Goal: Find specific page/section

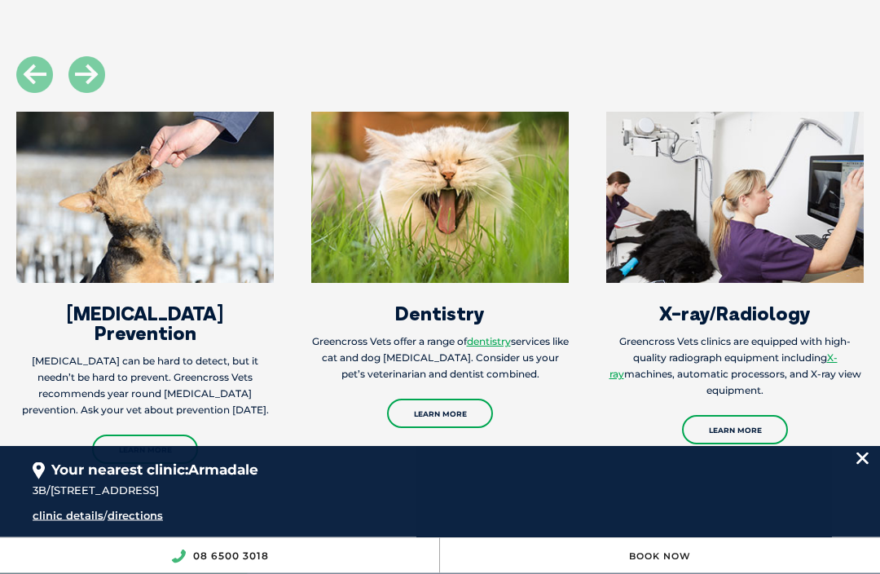
scroll to position [1895, 0]
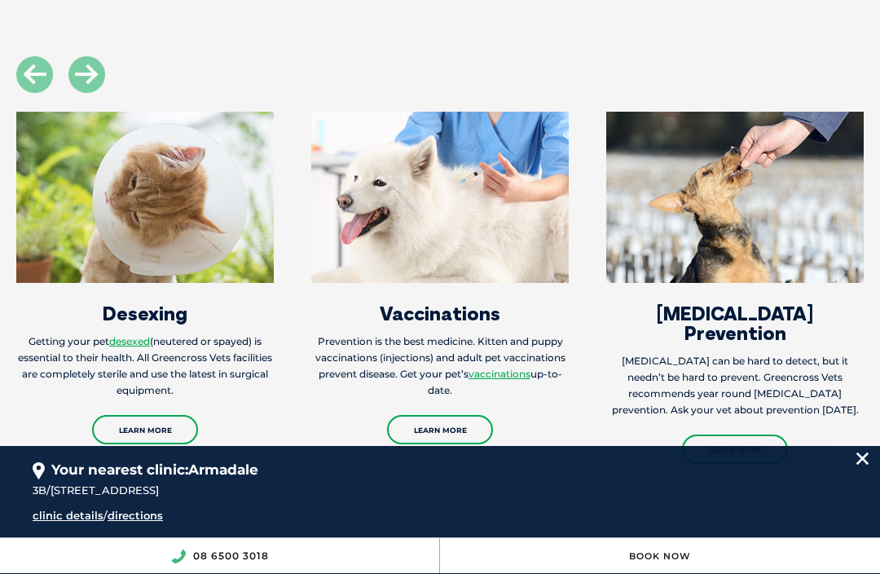
click at [157, 417] on link "Learn More" at bounding box center [145, 429] width 106 height 29
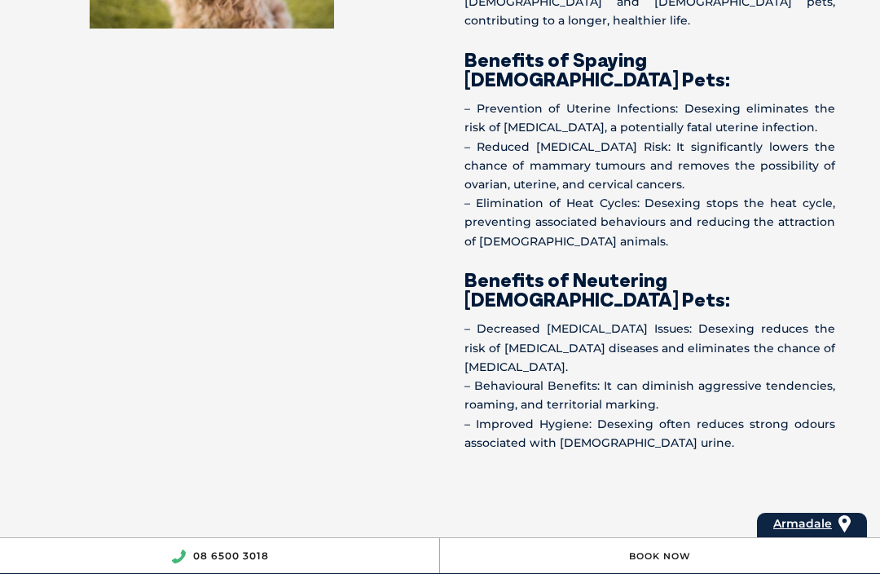
scroll to position [2201, 0]
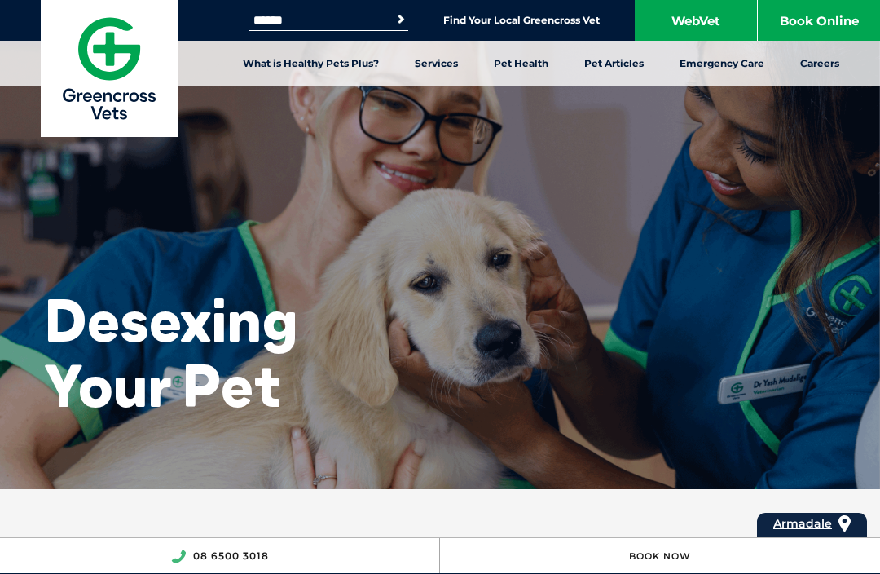
click at [286, 208] on link "Desexing" at bounding box center [270, 206] width 51 height 14
click at [534, 27] on link "Find Your Local Greencross Vet" at bounding box center [521, 20] width 157 height 13
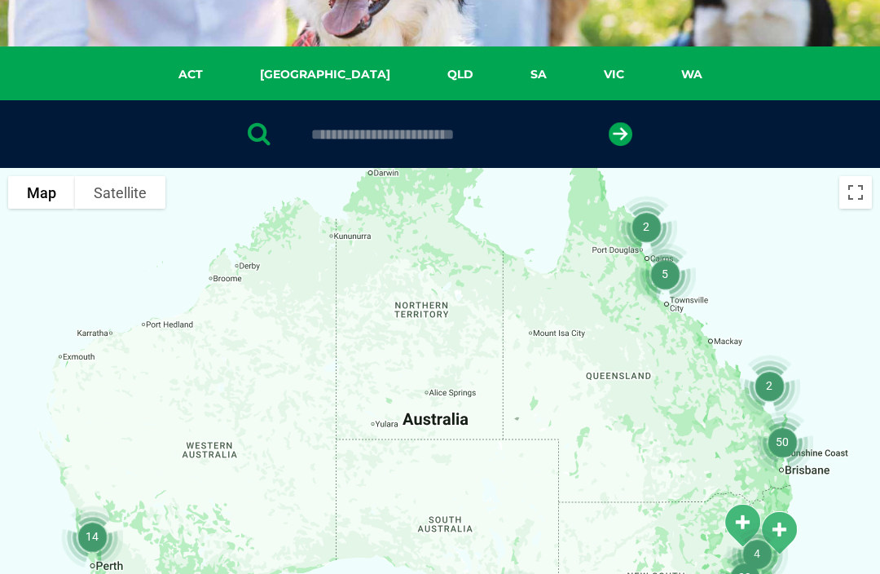
scroll to position [235, 0]
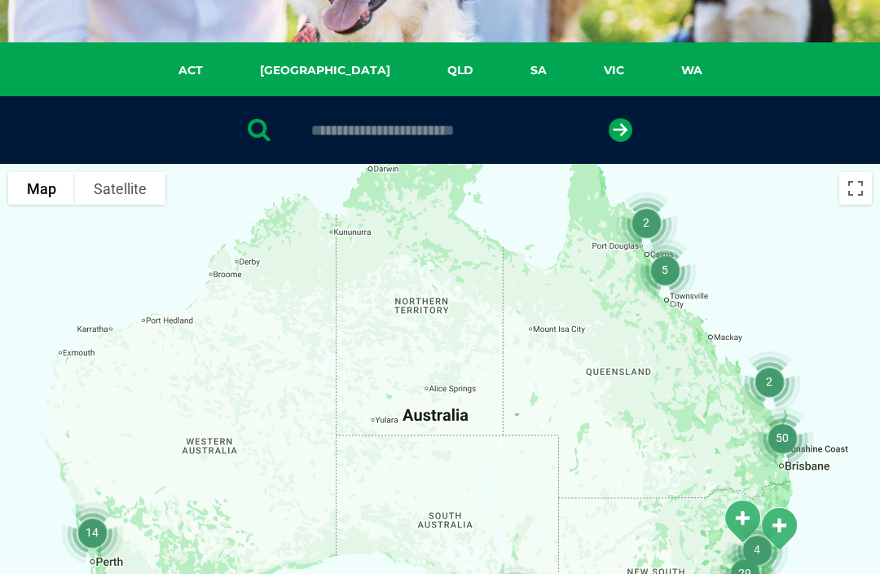
click at [653, 78] on link "WA" at bounding box center [692, 70] width 78 height 19
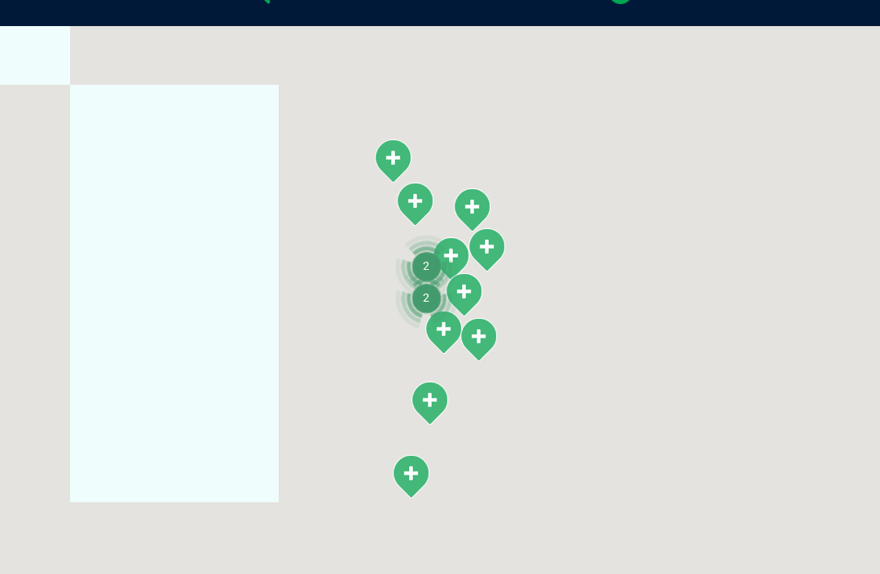
scroll to position [373, 0]
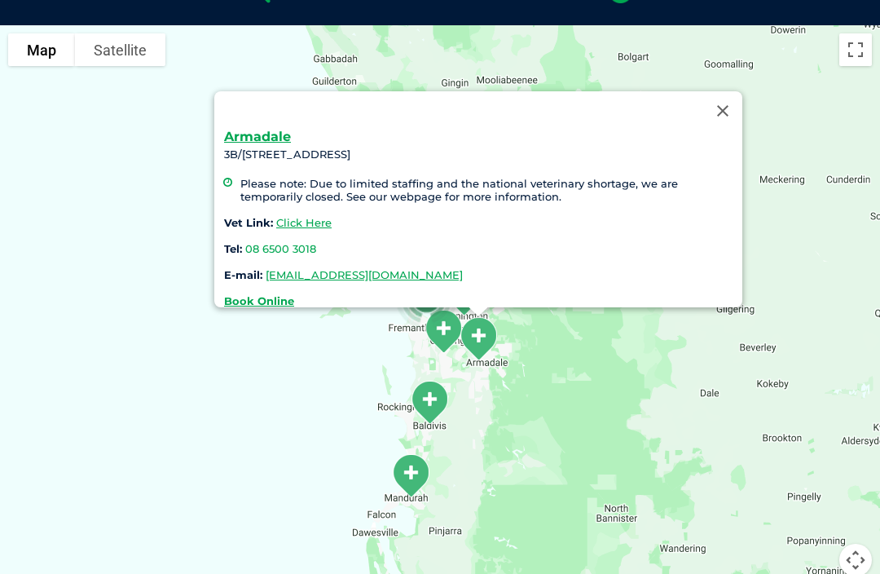
click at [721, 108] on button "Close" at bounding box center [723, 110] width 39 height 39
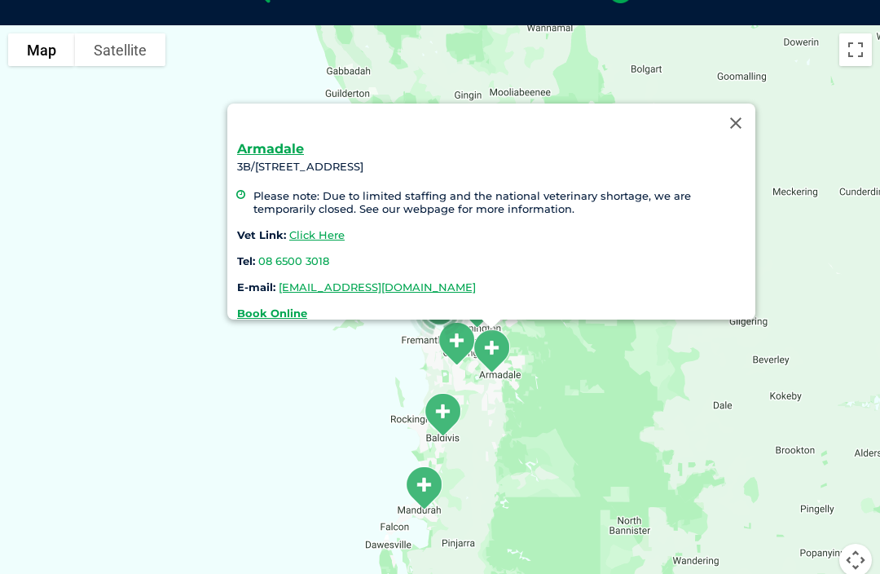
click at [729, 114] on button "Close" at bounding box center [736, 123] width 39 height 39
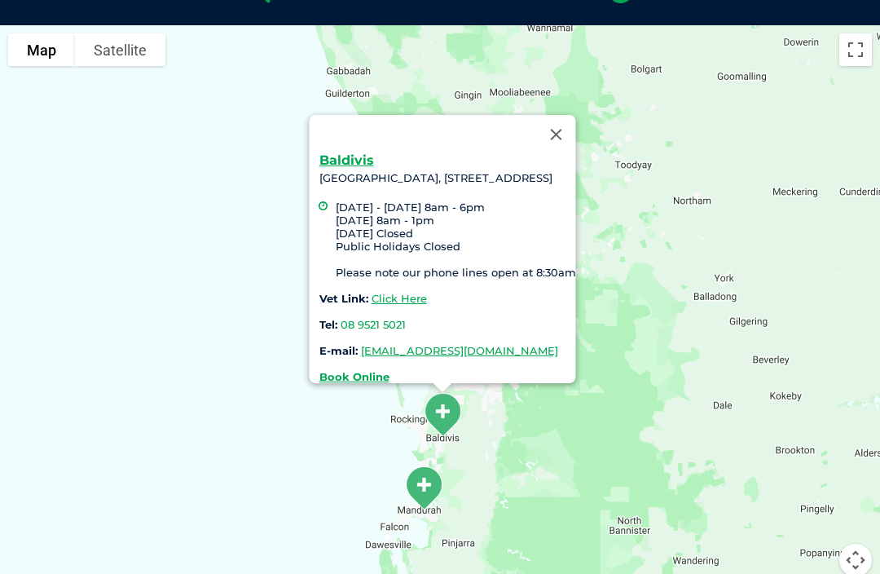
click at [576, 115] on button "Close" at bounding box center [556, 134] width 39 height 39
